Goal: Complete application form

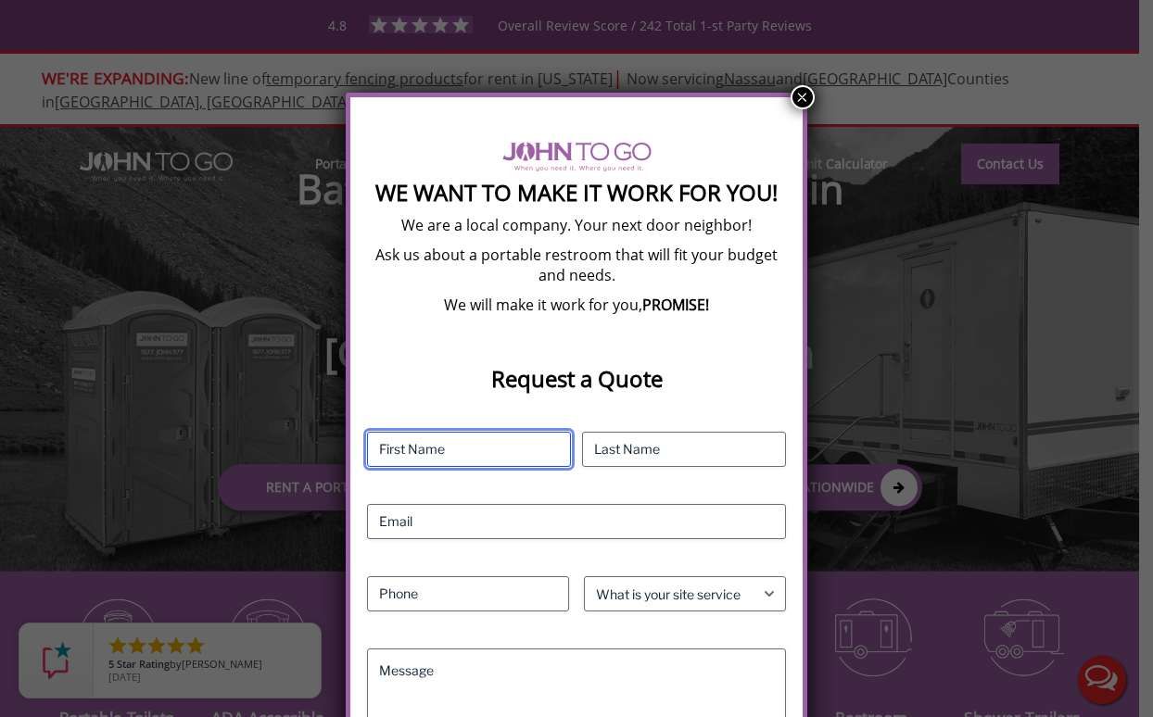
click at [451, 442] on input "First" at bounding box center [469, 449] width 204 height 35
type input "[PERSON_NAME]"
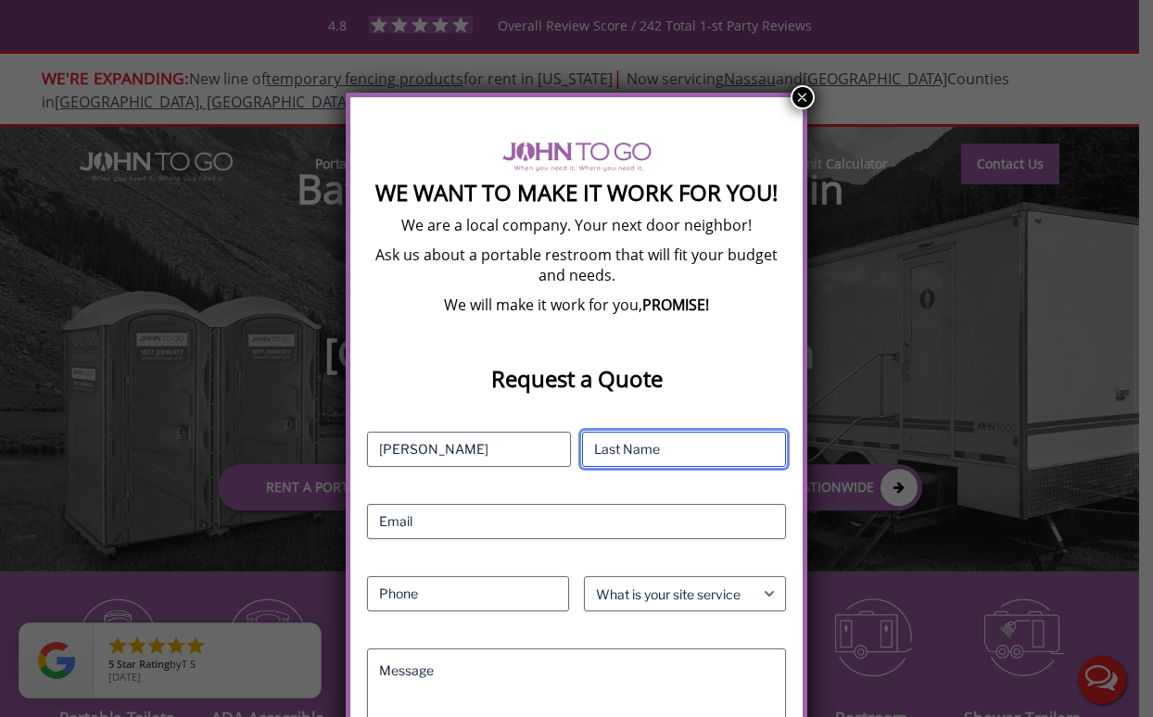
click at [610, 446] on input "Last" at bounding box center [684, 449] width 204 height 35
type input "Dima"
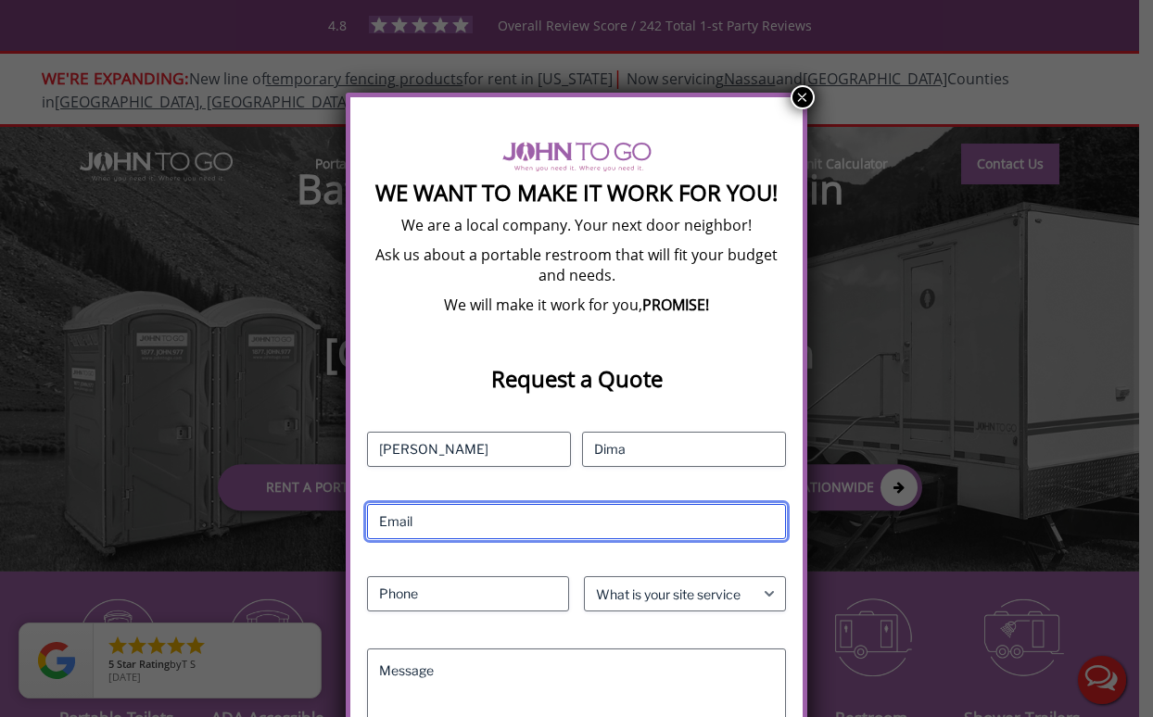
click at [509, 517] on input "Email (Required)" at bounding box center [576, 521] width 419 height 35
type input "[EMAIL_ADDRESS][DOMAIN_NAME]"
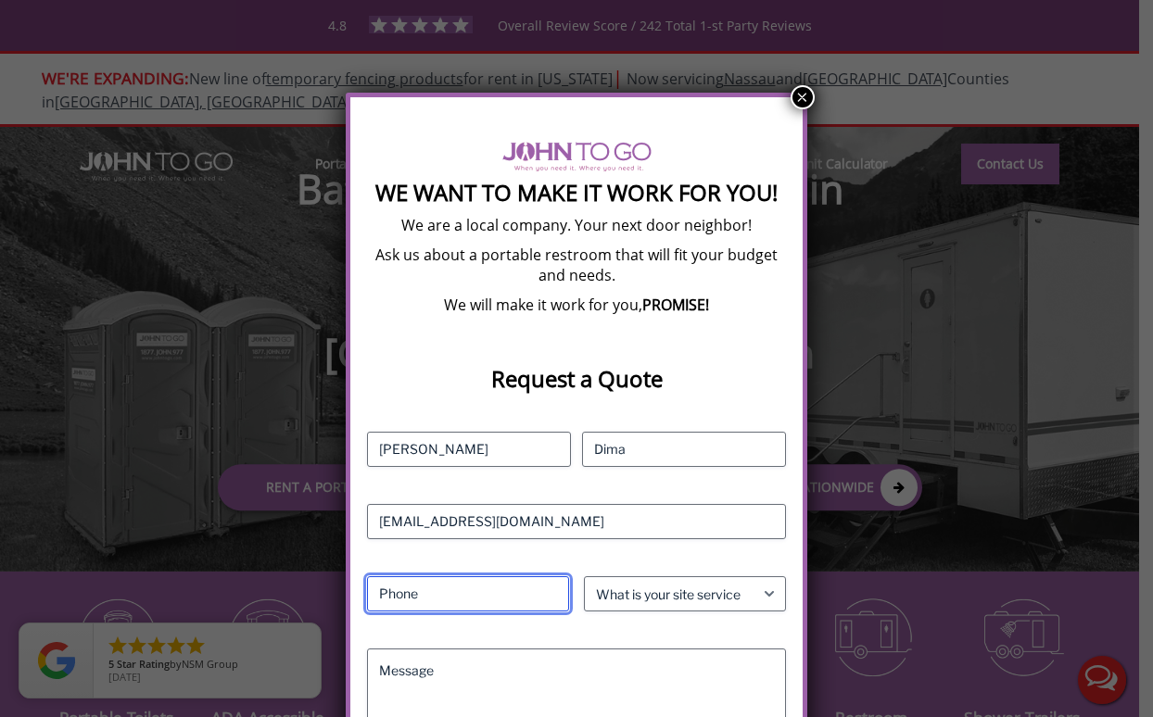
click at [519, 594] on input "Phone (Required)" at bounding box center [468, 593] width 202 height 35
type input "0"
type input "[PHONE_NUMBER]"
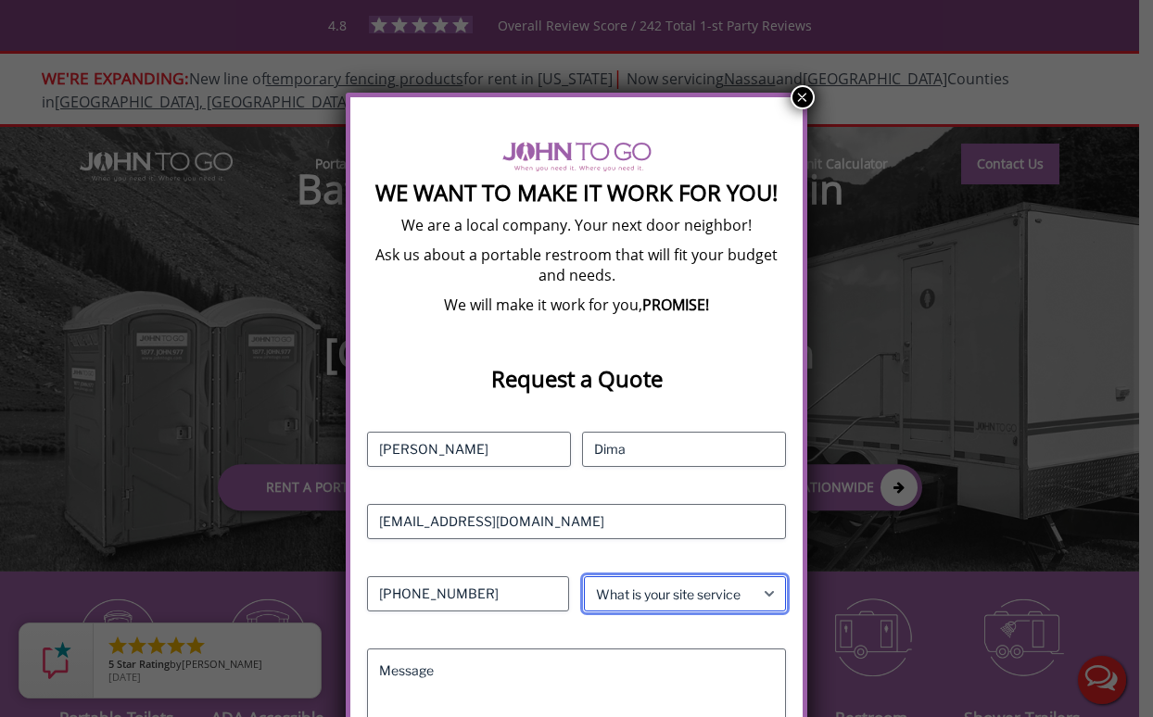
click at [677, 597] on select "What is your site service need? Consumer Construction - Commercial Construction…" at bounding box center [685, 593] width 202 height 35
select select "Event"
click at [584, 576] on select "What is your site service need? Consumer Construction - Commercial Construction…" at bounding box center [685, 593] width 202 height 35
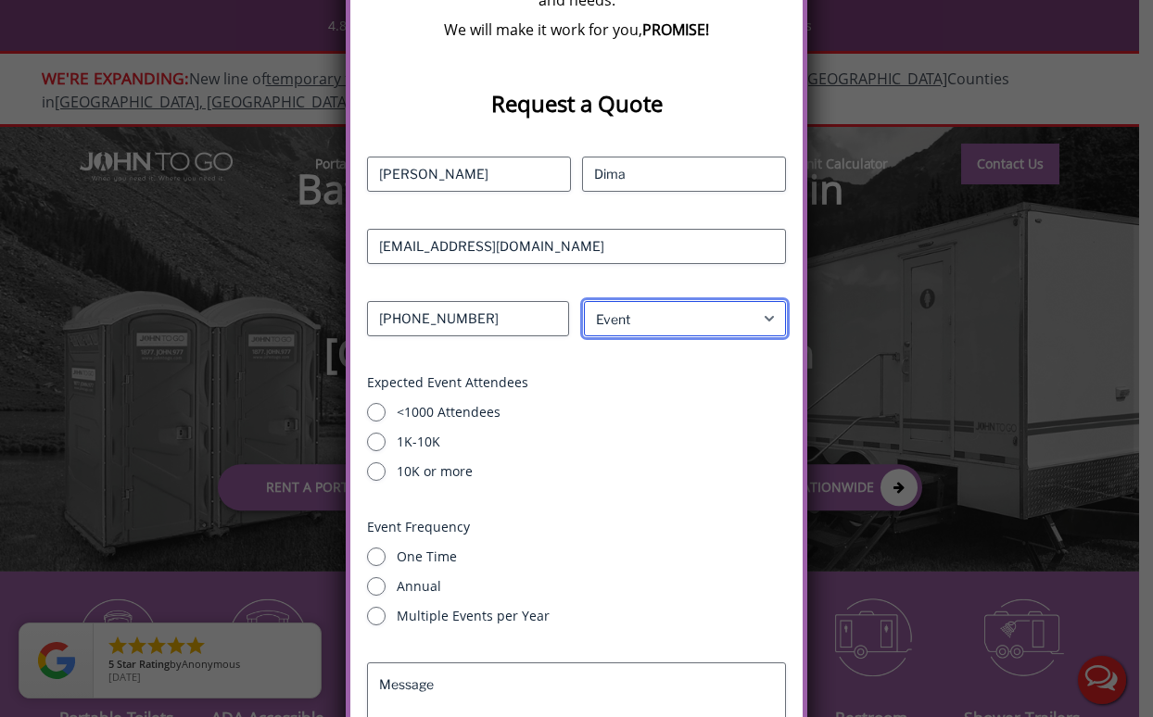
scroll to position [418, 0]
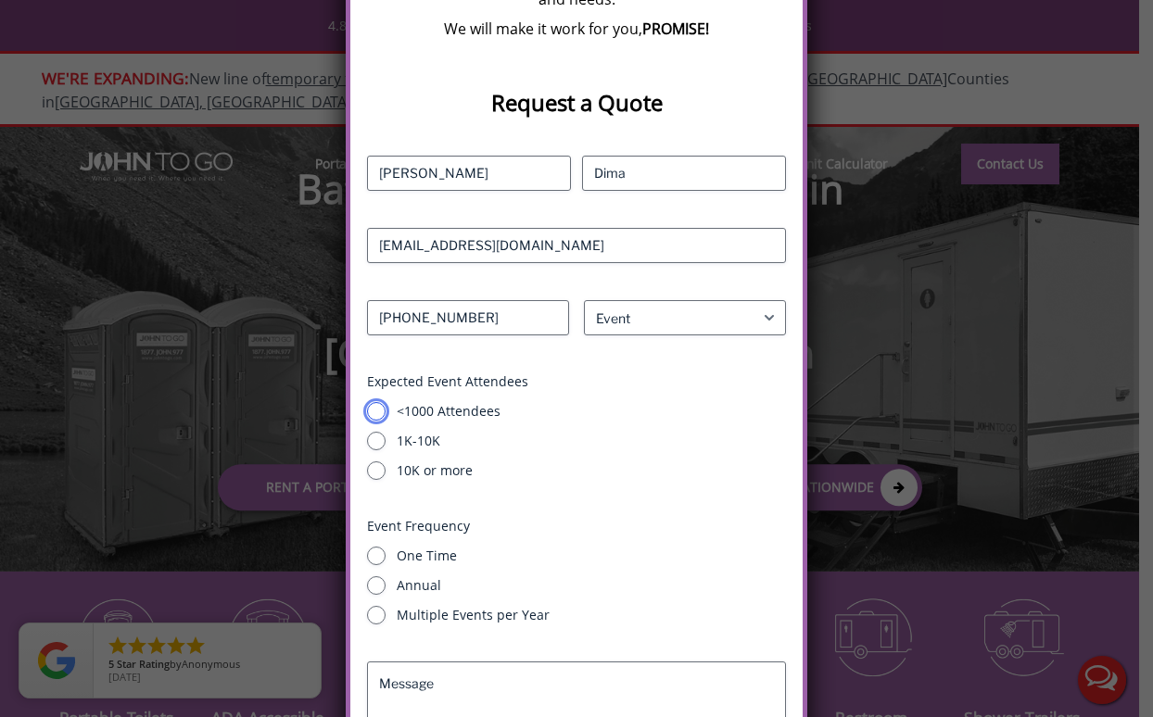
click at [376, 408] on input "<1000 Attendees" at bounding box center [376, 411] width 19 height 19
radio input "true"
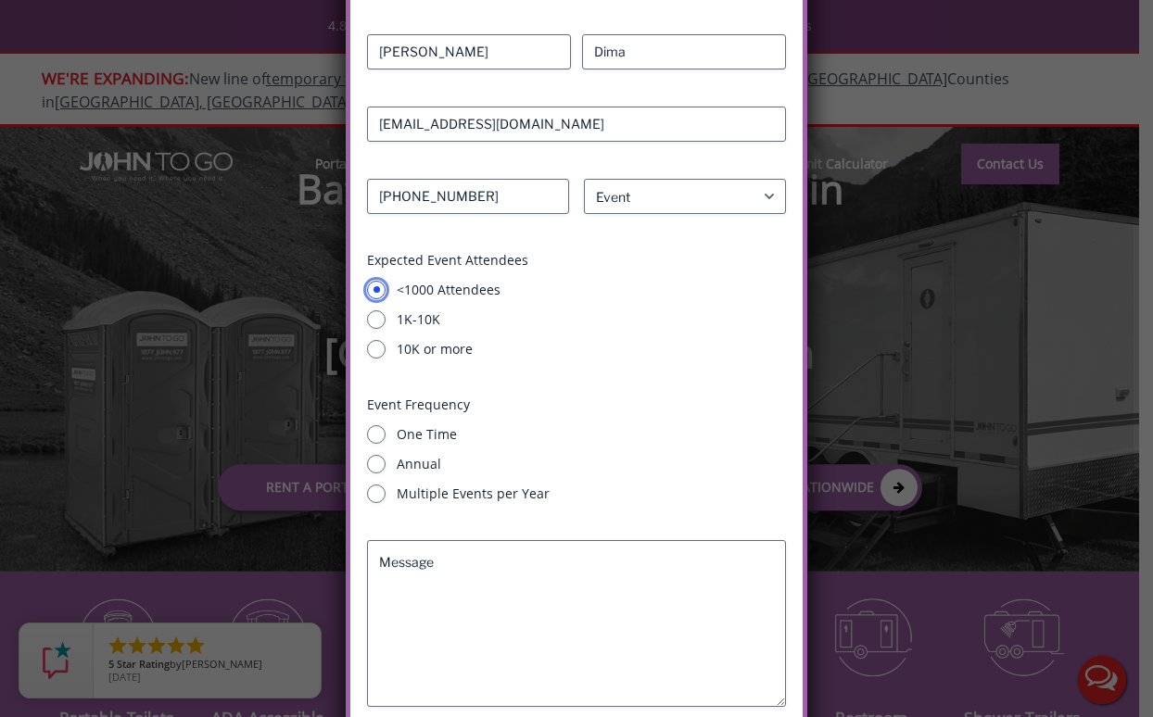
scroll to position [555, 0]
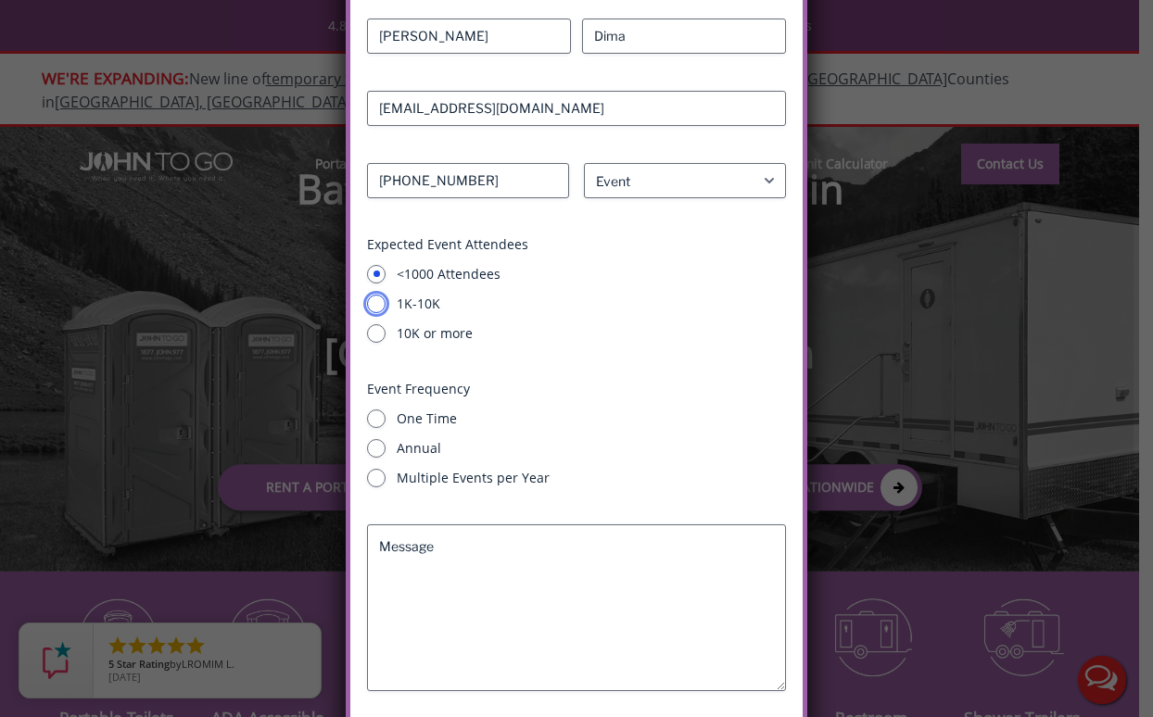
click at [382, 304] on input "1K-10K" at bounding box center [376, 304] width 19 height 19
radio input "true"
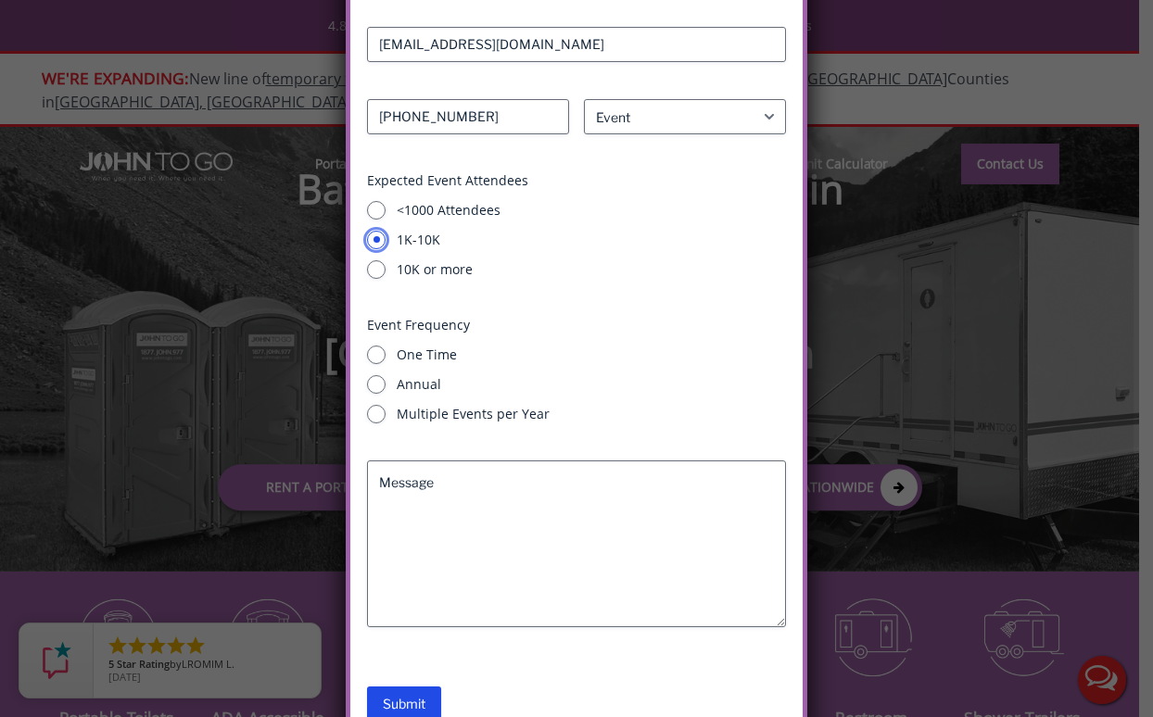
scroll to position [606, 0]
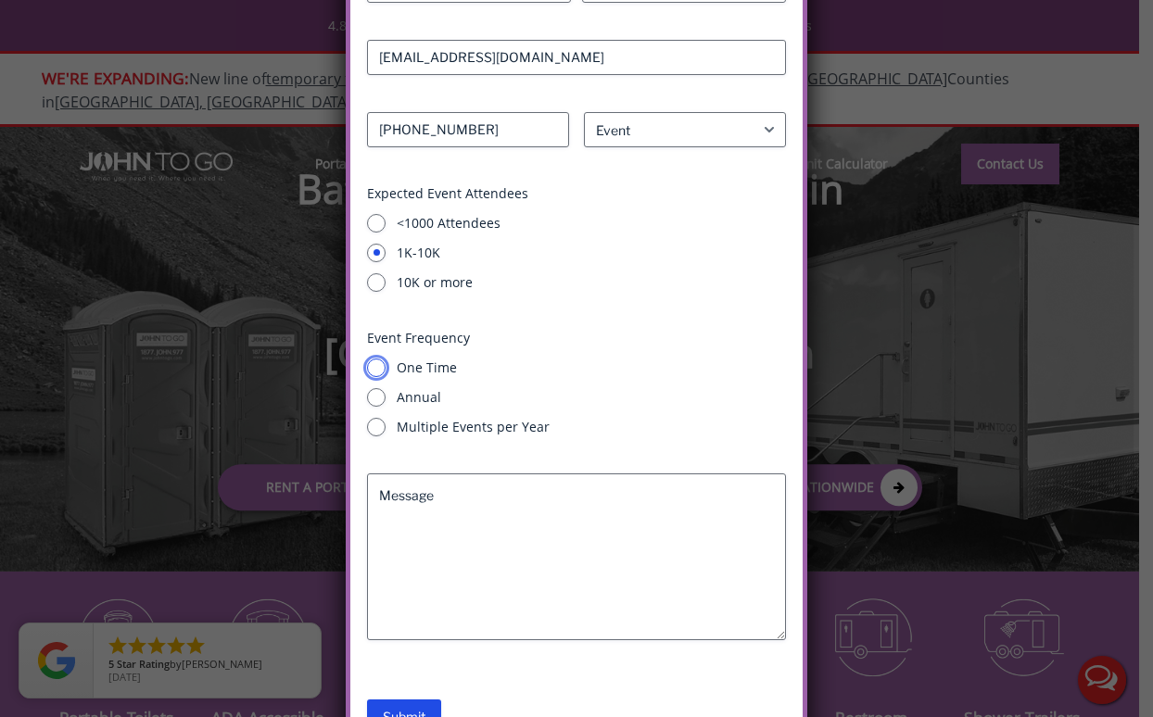
click at [378, 365] on input "One Time" at bounding box center [376, 368] width 19 height 19
radio input "true"
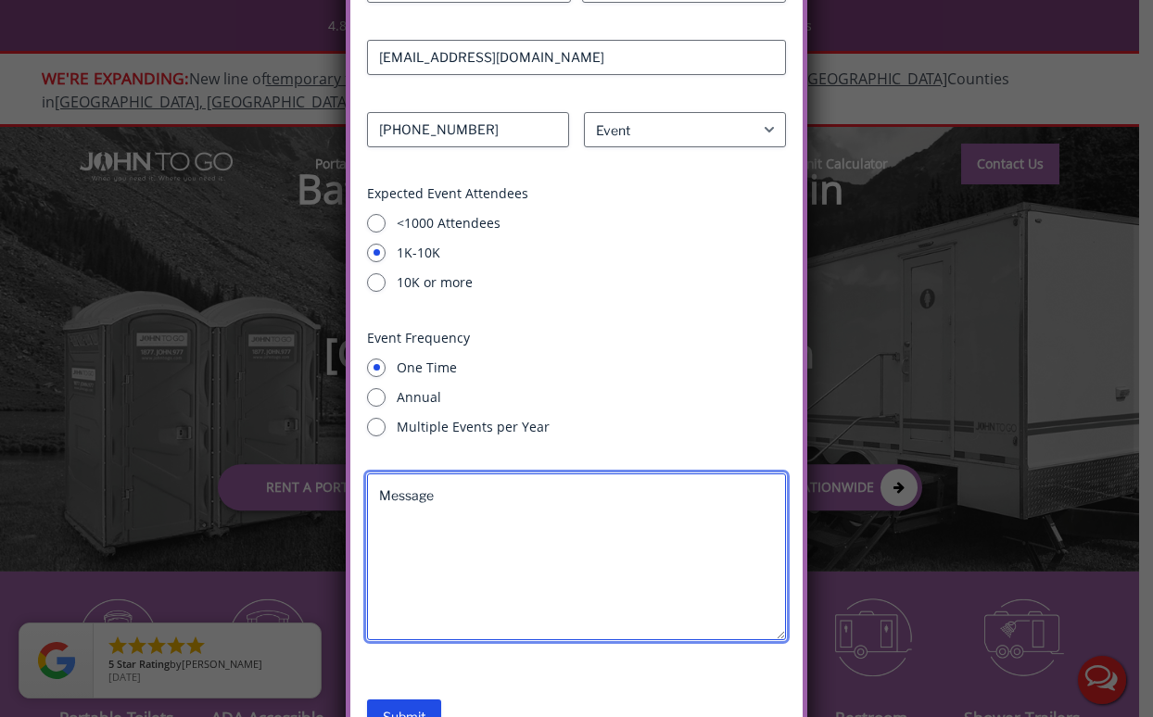
click at [477, 487] on textarea "Message" at bounding box center [576, 557] width 419 height 167
click at [477, 489] on textarea "Message" at bounding box center [576, 557] width 419 height 167
click at [460, 495] on textarea "Message" at bounding box center [576, 557] width 419 height 167
click at [390, 507] on textarea "1,500 attendees 12 regular" at bounding box center [576, 557] width 419 height 167
click at [401, 524] on textarea "1,500 attendees 13 regular" at bounding box center [576, 557] width 419 height 167
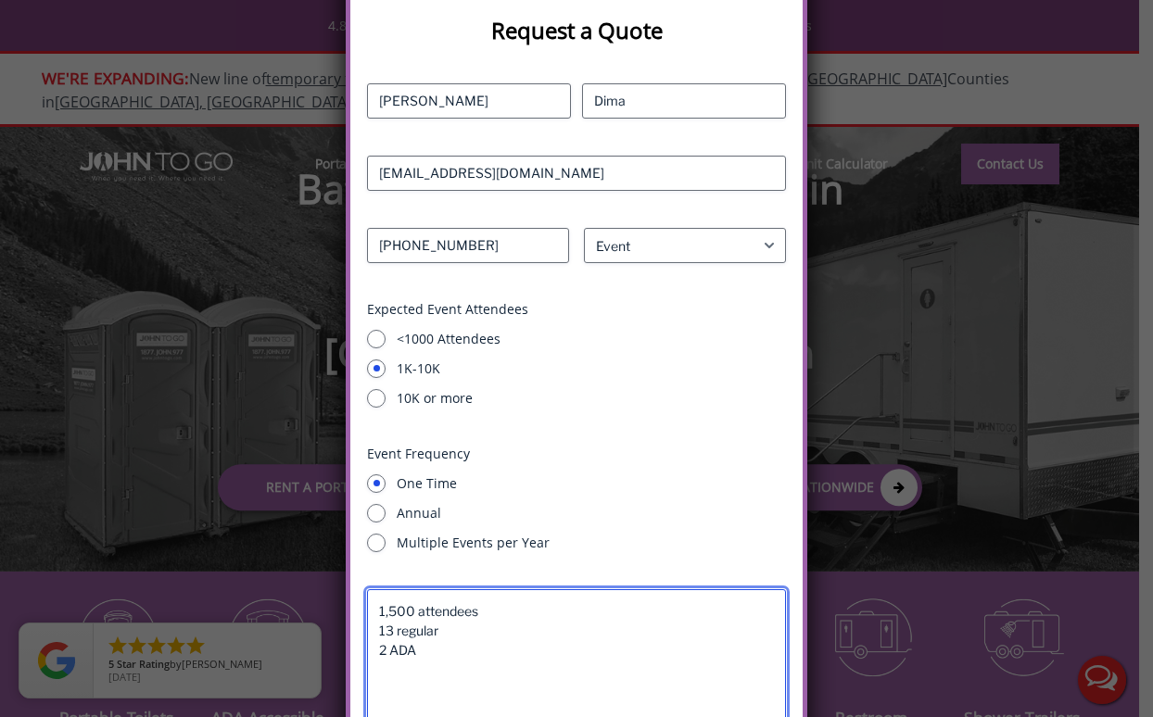
scroll to position [641, 0]
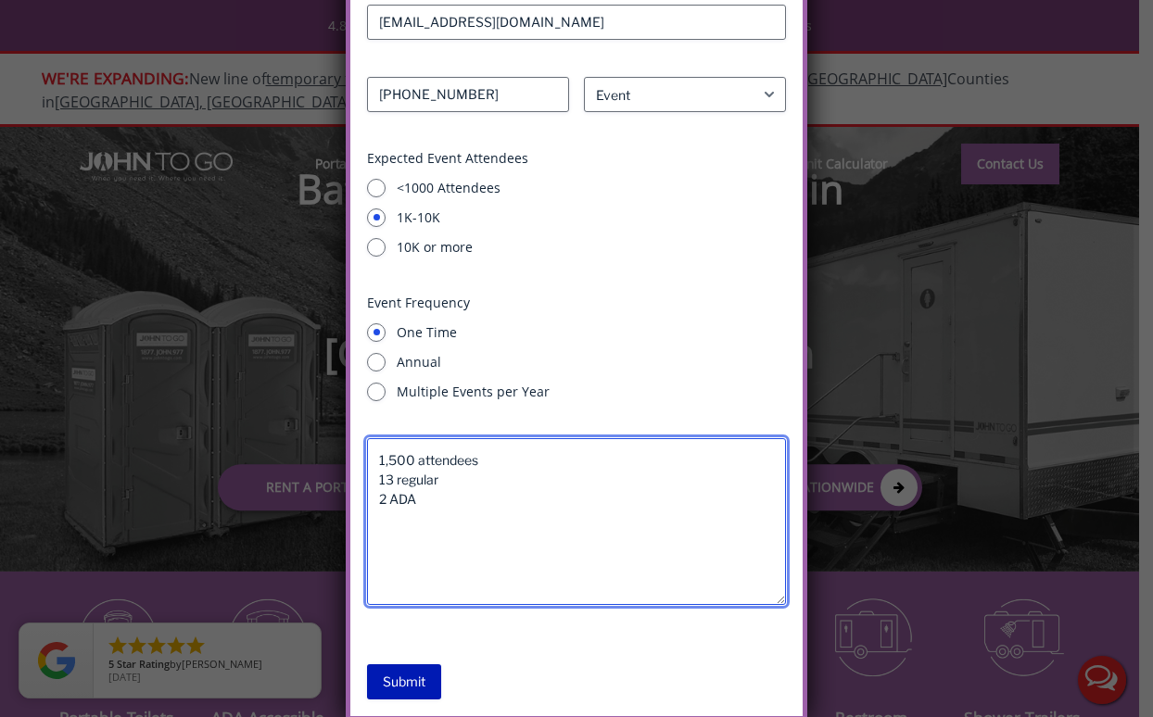
type textarea "1,500 attendees 13 regular 2 ADA"
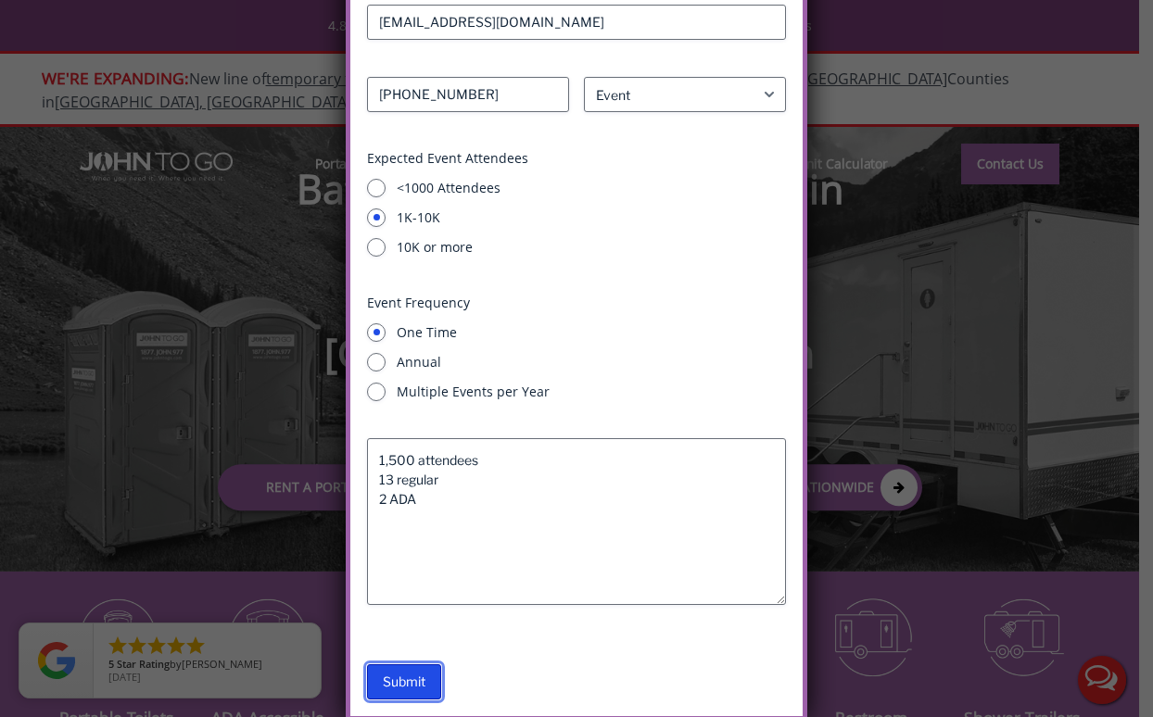
click at [410, 680] on input "Submit" at bounding box center [404, 682] width 74 height 35
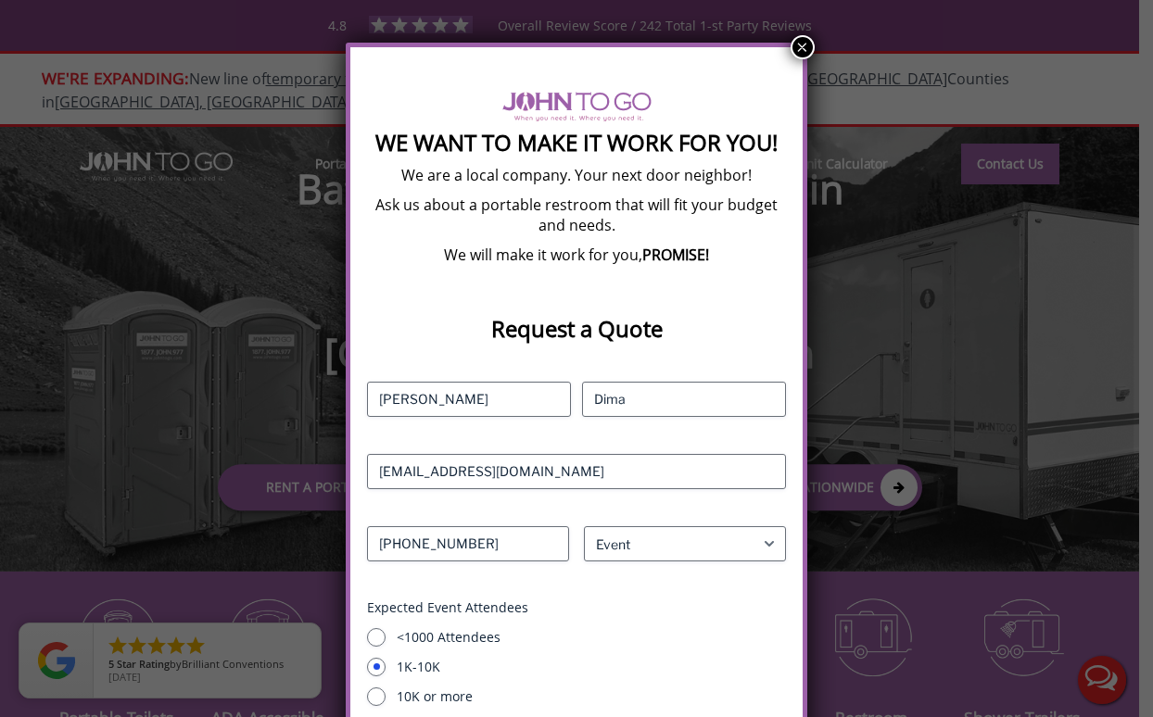
scroll to position [133, 0]
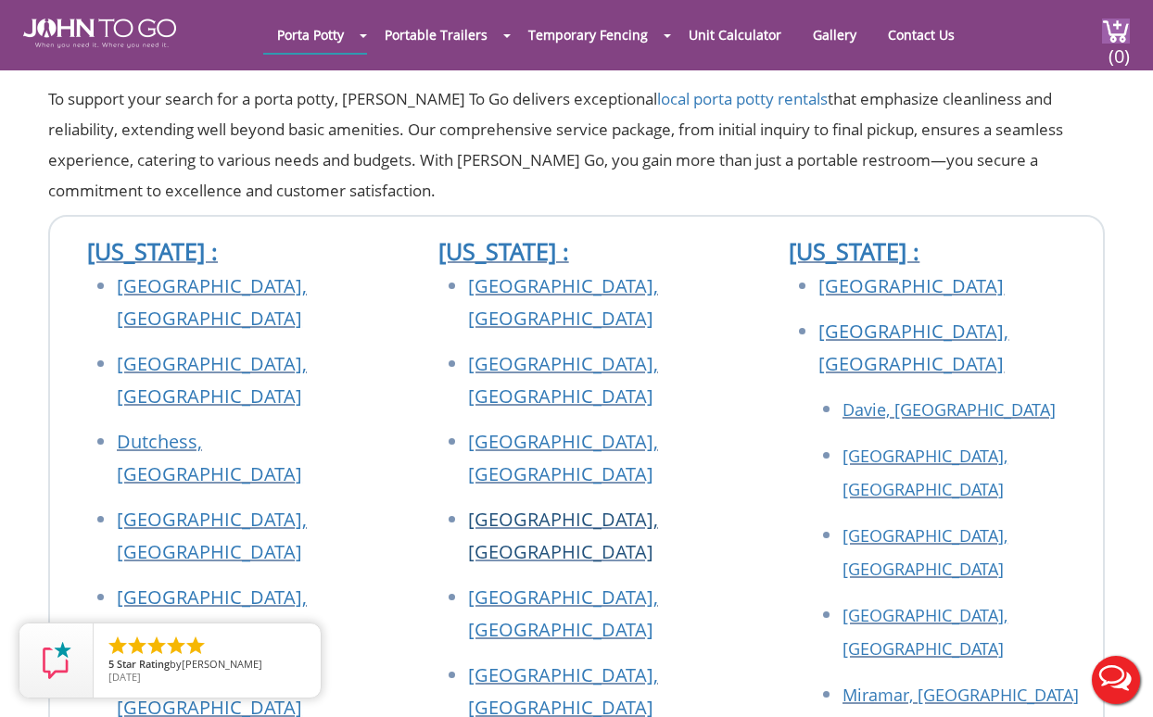
scroll to position [302, 0]
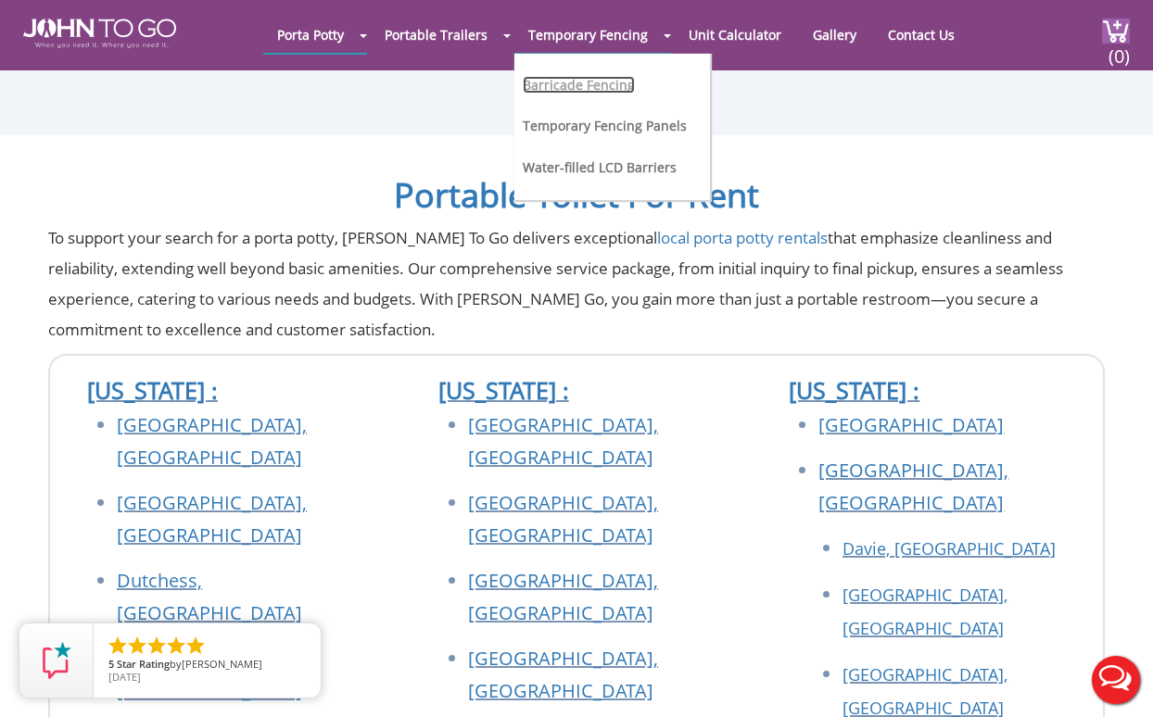
click at [568, 87] on link "Barricade Fencing" at bounding box center [579, 85] width 112 height 18
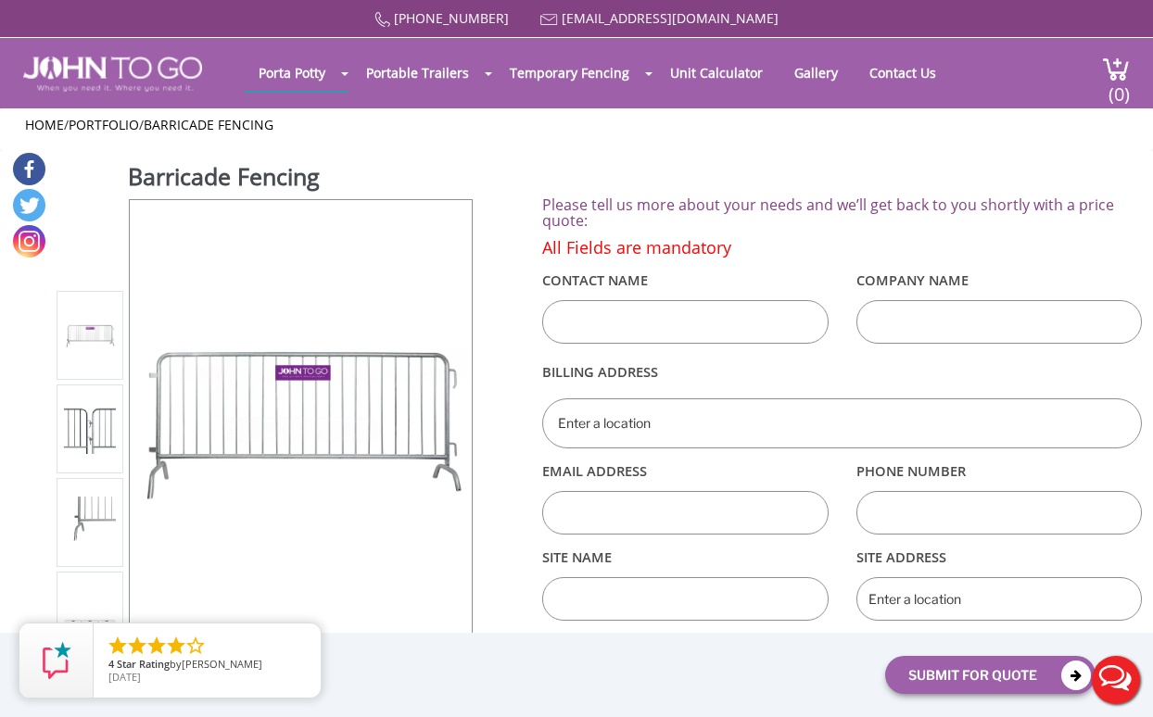
click at [633, 323] on input "text" at bounding box center [684, 322] width 285 height 44
type input "Stephen Dima"
click at [911, 322] on input "text" at bounding box center [998, 322] width 285 height 44
type input "Dima Productions"
click at [744, 418] on input "text" at bounding box center [841, 424] width 599 height 50
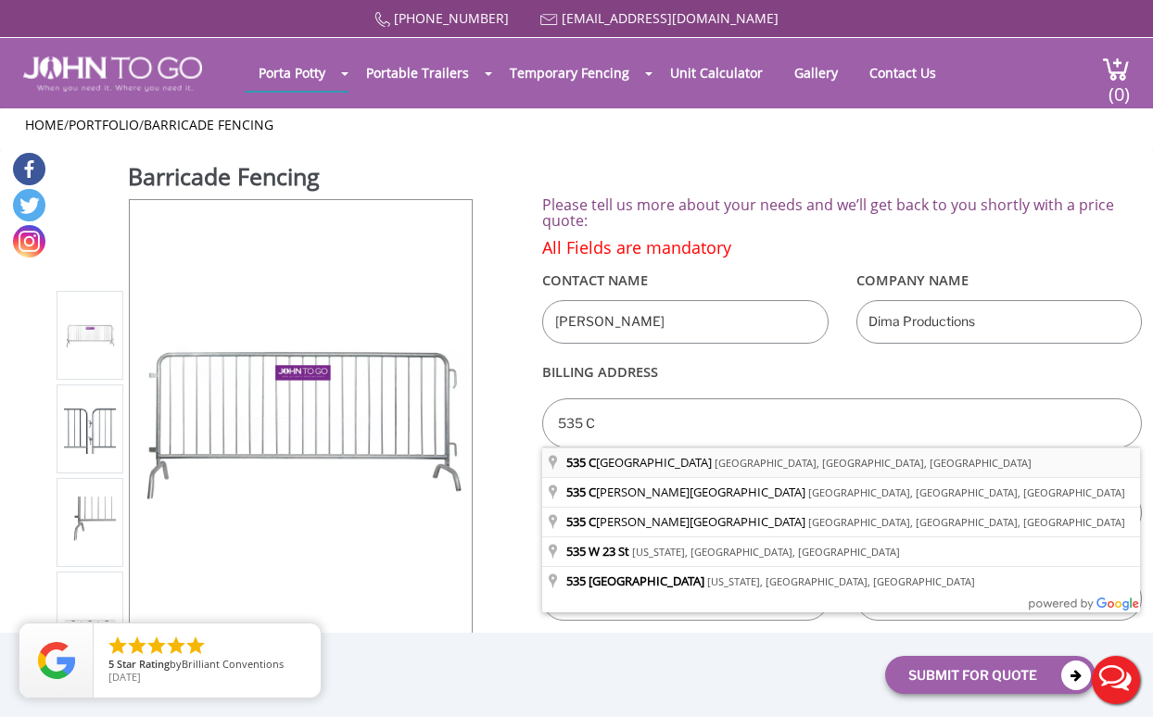
type input "535 Carlton Avenue, Brooklyn, NY, USA"
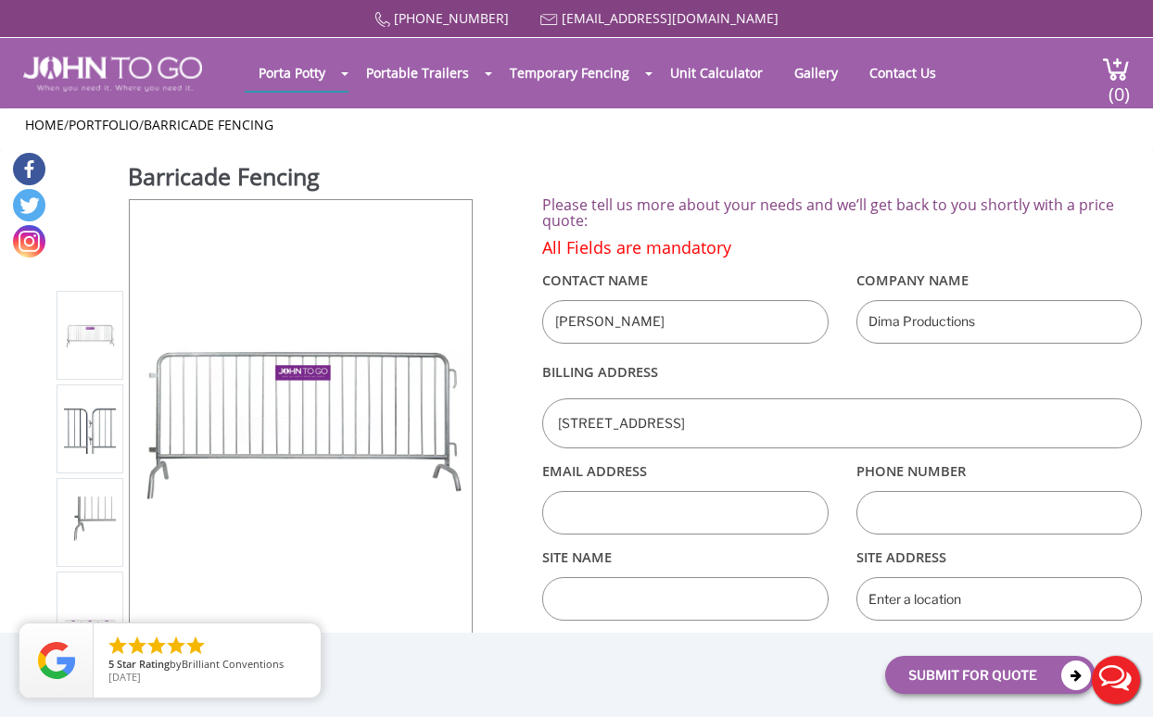
click at [660, 502] on input "text" at bounding box center [684, 513] width 285 height 44
type input "[EMAIL_ADDRESS][DOMAIN_NAME]"
click at [931, 511] on input "text" at bounding box center [998, 513] width 285 height 44
type input "9173010016"
click at [667, 601] on input "text" at bounding box center [684, 599] width 285 height 44
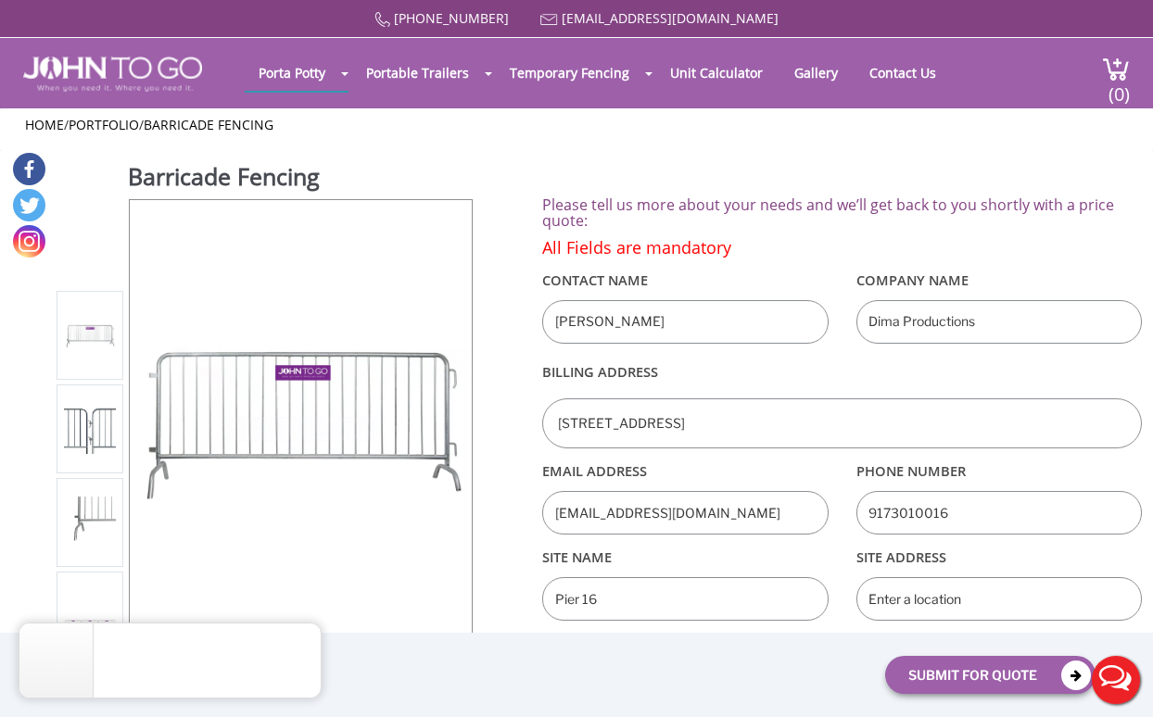
type input "Pier 16"
click at [942, 597] on input "text" at bounding box center [998, 599] width 285 height 44
click at [636, 601] on input "Pier 16" at bounding box center [684, 599] width 285 height 44
click at [933, 600] on input "text" at bounding box center [998, 599] width 285 height 44
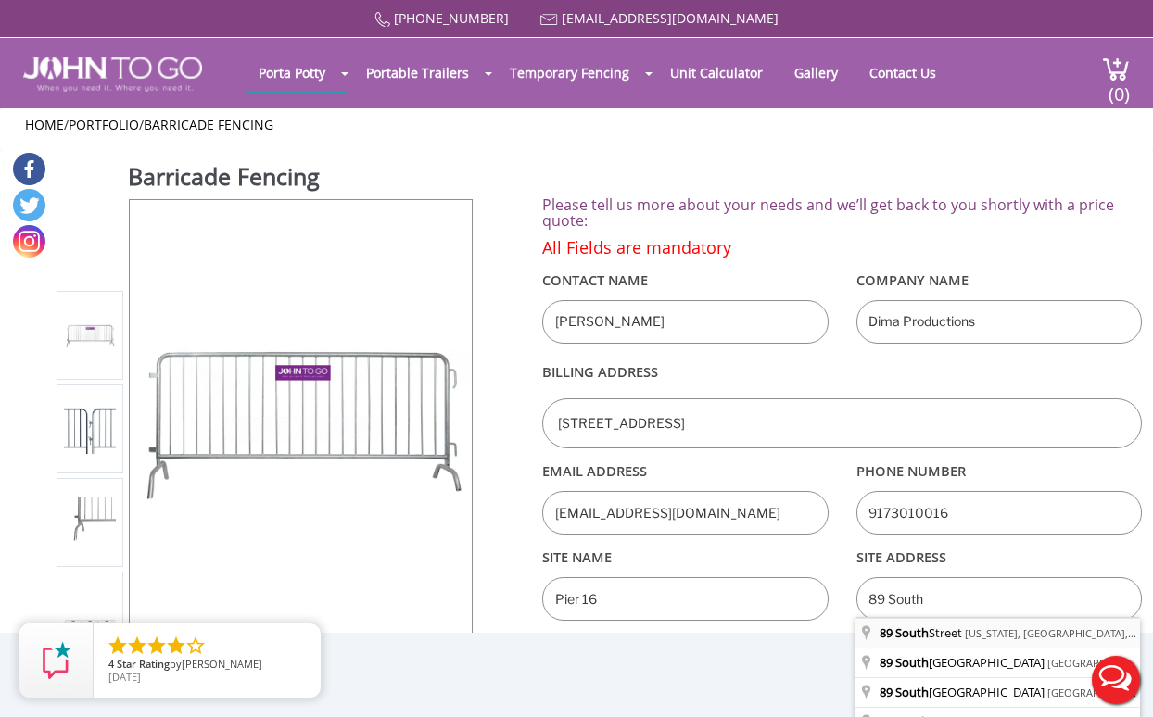
type input "89 South Street, New York, NY, USA"
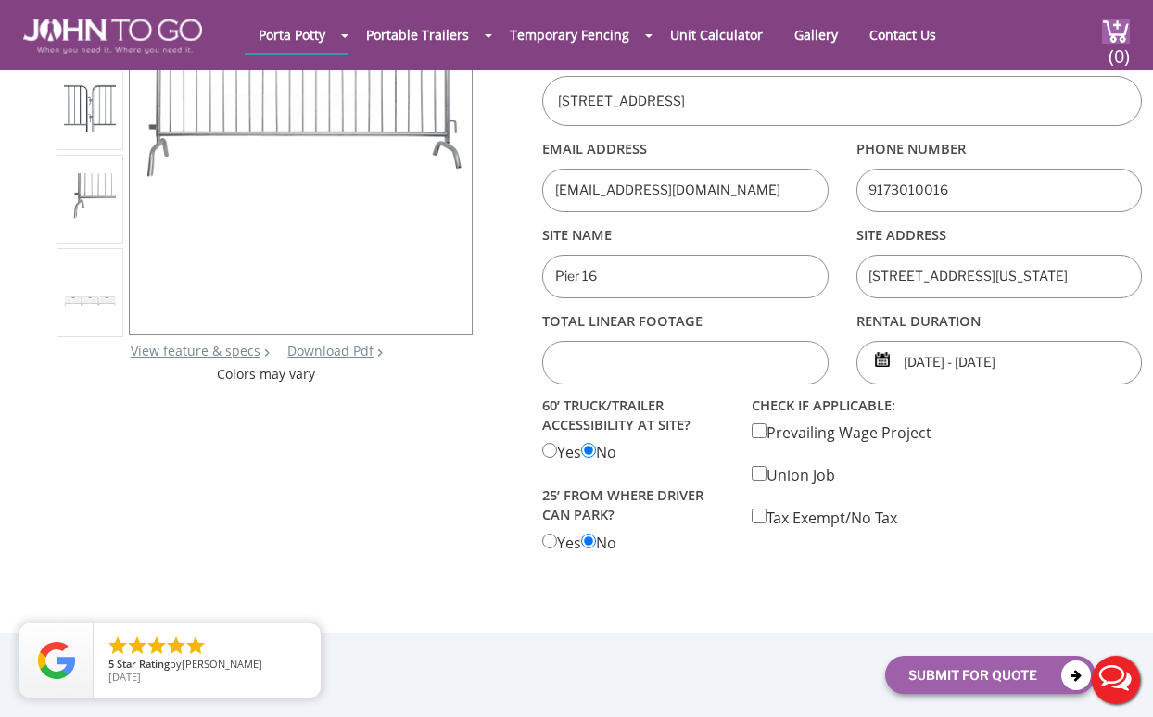
scroll to position [255, 0]
click at [551, 449] on Accessiblity "radio" at bounding box center [549, 448] width 15 height 15
radio Accessiblity "true"
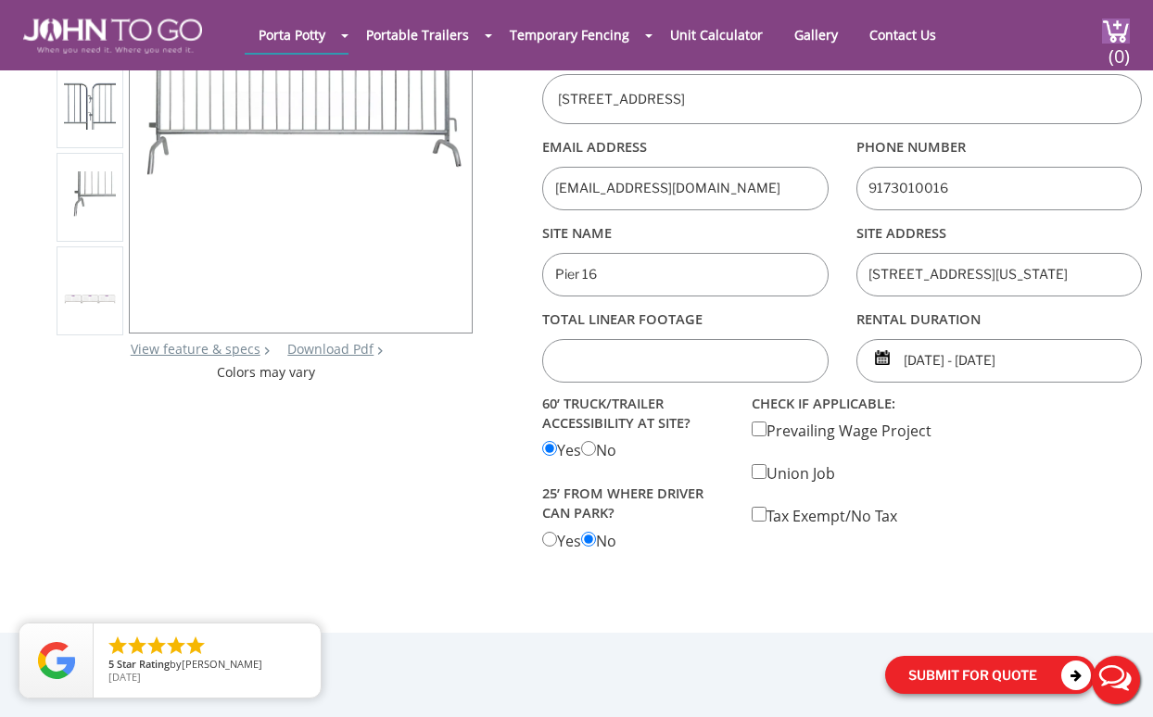
click at [1015, 681] on button "Submit For Quote" at bounding box center [990, 675] width 210 height 38
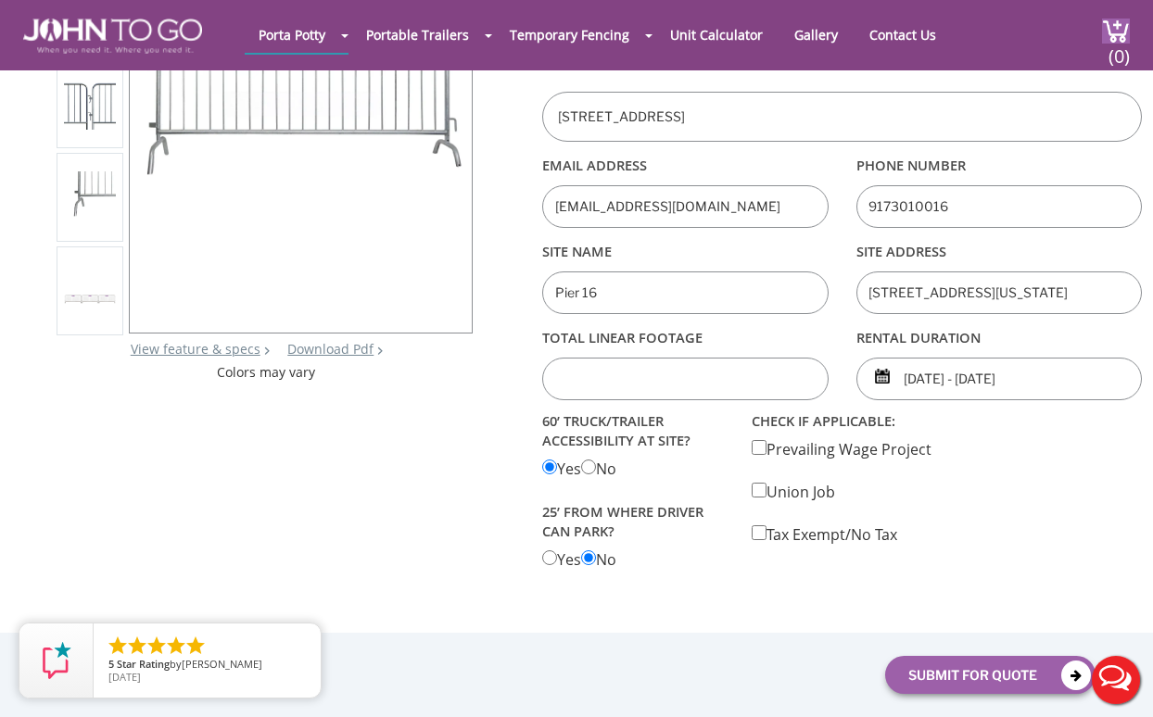
click at [693, 383] on input "text" at bounding box center [684, 380] width 285 height 44
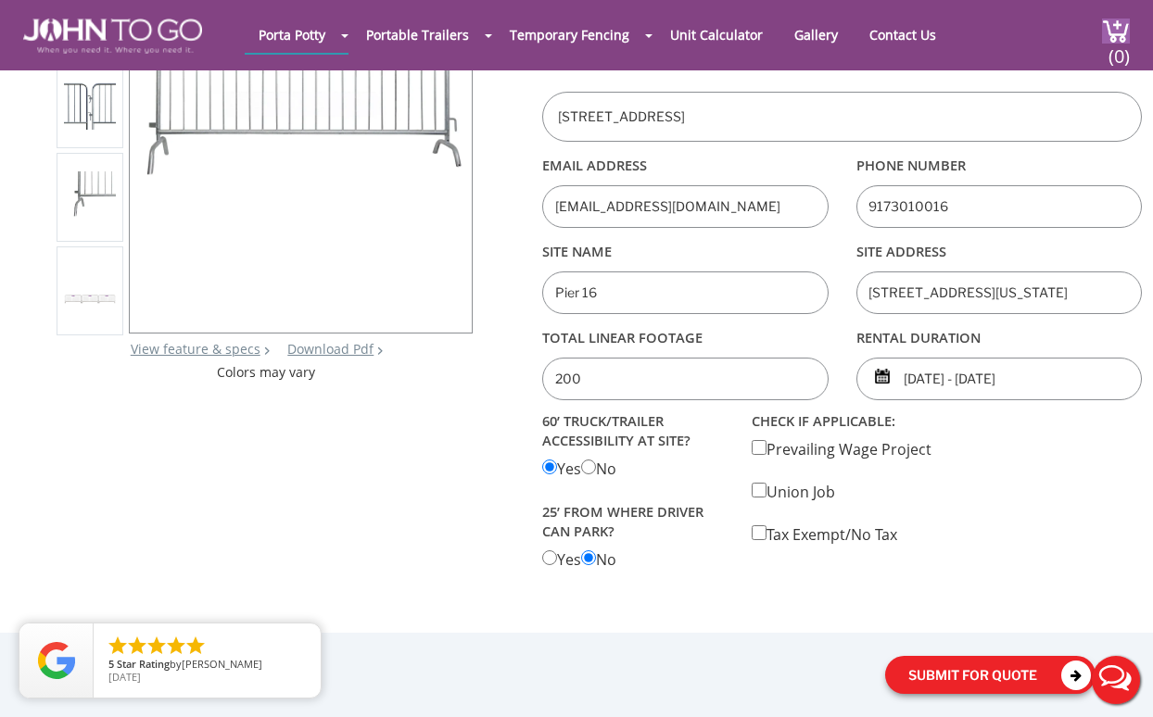
type input "200"
click at [959, 690] on button "Submit For Quote" at bounding box center [990, 675] width 210 height 38
